Goal: Complete application form: Complete application form

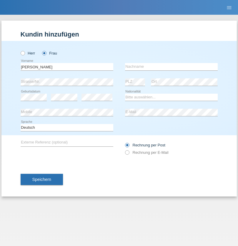
type input "[PERSON_NAME]"
click at [171, 67] on input "text" at bounding box center [171, 66] width 93 height 7
type input "Troyano"
select select "ES"
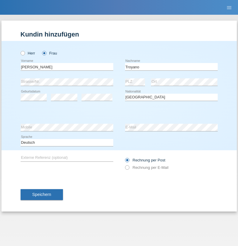
select select "C"
select select "25"
select select "10"
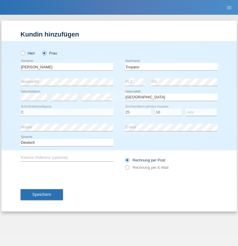
select select "1975"
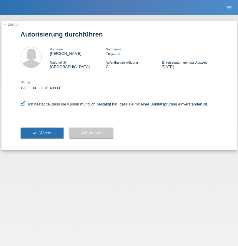
select select "1"
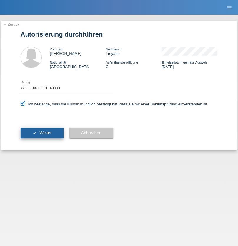
click at [42, 133] on span "Weiter" at bounding box center [45, 132] width 12 height 5
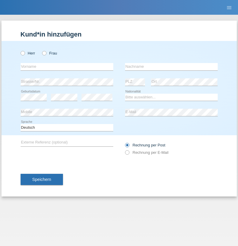
radio input "true"
click at [67, 67] on input "text" at bounding box center [67, 66] width 93 height 7
type input "[PERSON_NAME]"
click at [171, 67] on input "text" at bounding box center [171, 66] width 93 height 7
type input "Hutab"
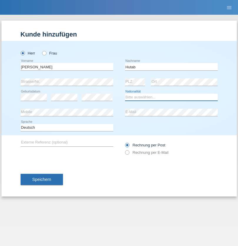
select select "CH"
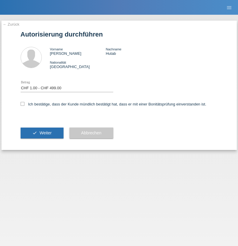
select select "1"
checkbox input "true"
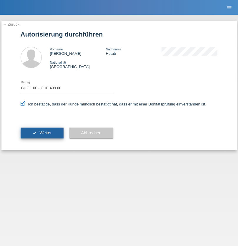
click at [42, 133] on span "Weiter" at bounding box center [45, 132] width 12 height 5
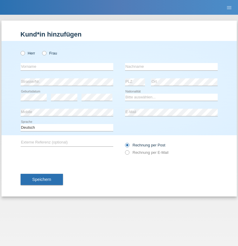
radio input "true"
click at [67, 67] on input "text" at bounding box center [67, 66] width 93 height 7
type input "[PERSON_NAME]"
click at [171, 67] on input "text" at bounding box center [171, 66] width 93 height 7
type input "Lorito"
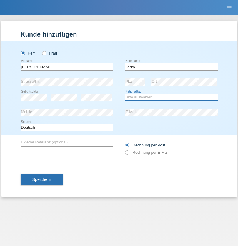
select select "IT"
select select "C"
select select "28"
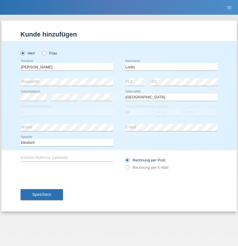
select select "09"
select select "2001"
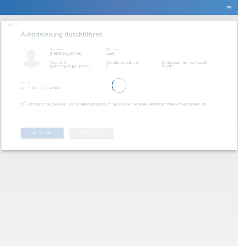
select select "1"
